Goal: Entertainment & Leisure: Consume media (video, audio)

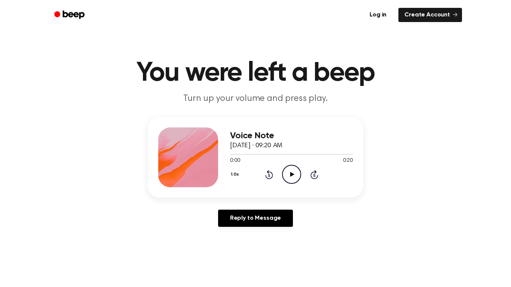
click at [291, 170] on icon "Play Audio" at bounding box center [291, 174] width 19 height 19
click at [281, 171] on div "1.0x Rewind 5 seconds Pause Audio Skip 5 seconds" at bounding box center [291, 174] width 123 height 19
click at [269, 175] on icon at bounding box center [269, 175] width 2 height 3
click at [298, 177] on icon "Pause Audio" at bounding box center [291, 174] width 19 height 19
click at [291, 170] on icon "Play Audio" at bounding box center [291, 174] width 19 height 19
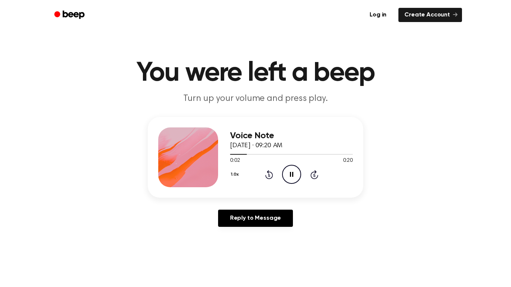
click at [287, 172] on icon "Pause Audio" at bounding box center [291, 174] width 19 height 19
click at [287, 166] on icon "Play Audio" at bounding box center [291, 174] width 19 height 19
click at [290, 174] on icon at bounding box center [291, 174] width 3 height 5
click at [281, 180] on div "1.0x Rewind 5 seconds Play Audio Skip 5 seconds" at bounding box center [291, 174] width 123 height 19
click at [290, 177] on icon "Play Audio" at bounding box center [291, 174] width 19 height 19
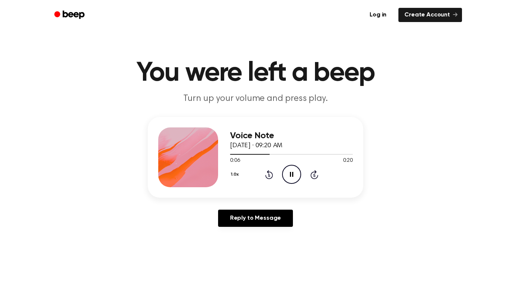
click at [291, 175] on icon "Pause Audio" at bounding box center [291, 174] width 19 height 19
click at [291, 171] on icon "Play Audio" at bounding box center [291, 174] width 19 height 19
click at [291, 174] on icon "Pause Audio" at bounding box center [291, 174] width 19 height 19
click at [283, 157] on span at bounding box center [282, 154] width 6 height 6
click at [290, 169] on icon "Play Audio" at bounding box center [291, 174] width 19 height 19
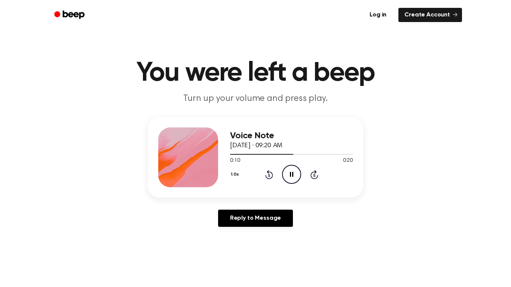
click at [288, 171] on icon "Pause Audio" at bounding box center [291, 174] width 19 height 19
click at [295, 175] on icon "Play Audio" at bounding box center [291, 174] width 19 height 19
click at [269, 175] on icon at bounding box center [269, 175] width 2 height 3
click at [292, 174] on icon "Pause Audio" at bounding box center [291, 174] width 19 height 19
click at [285, 178] on icon "Play Audio" at bounding box center [291, 174] width 19 height 19
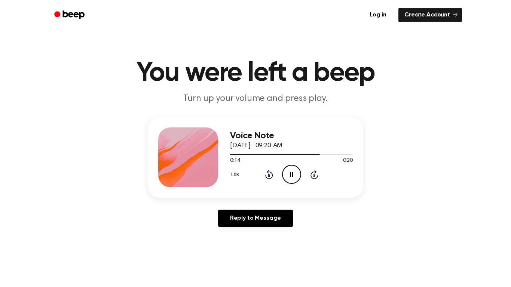
click at [287, 185] on div "Voice Note [DATE] · 09:20 AM 0:14 0:20 Your browser does not support the [objec…" at bounding box center [291, 158] width 123 height 60
click at [291, 176] on icon at bounding box center [291, 174] width 3 height 5
click at [292, 180] on icon "Play Audio" at bounding box center [291, 174] width 19 height 19
click at [269, 175] on icon "Rewind 5 seconds" at bounding box center [269, 175] width 8 height 10
click at [289, 187] on div "Voice Note [DATE] · 09:20 AM 0:14 0:20 Your browser does not support the [objec…" at bounding box center [255, 157] width 215 height 81
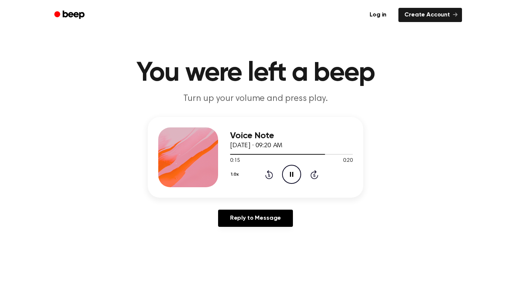
click at [293, 178] on icon "Pause Audio" at bounding box center [291, 174] width 19 height 19
click at [291, 177] on icon "Play Audio" at bounding box center [291, 174] width 19 height 19
click at [296, 181] on icon "Pause Audio" at bounding box center [291, 174] width 19 height 19
